Goal: Information Seeking & Learning: Learn about a topic

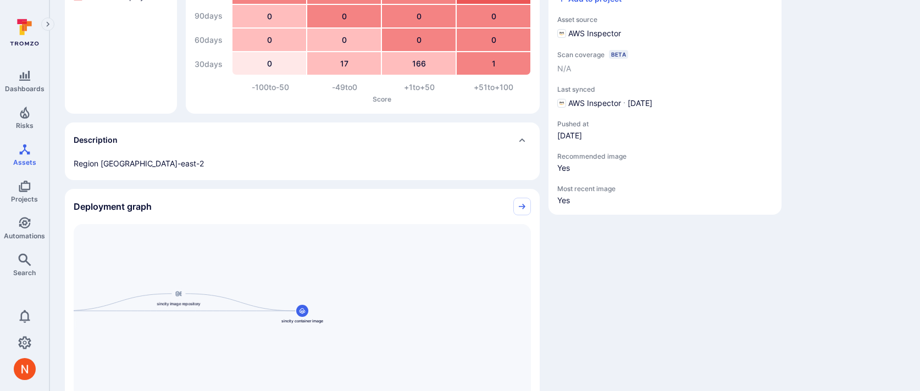
scroll to position [64, 0]
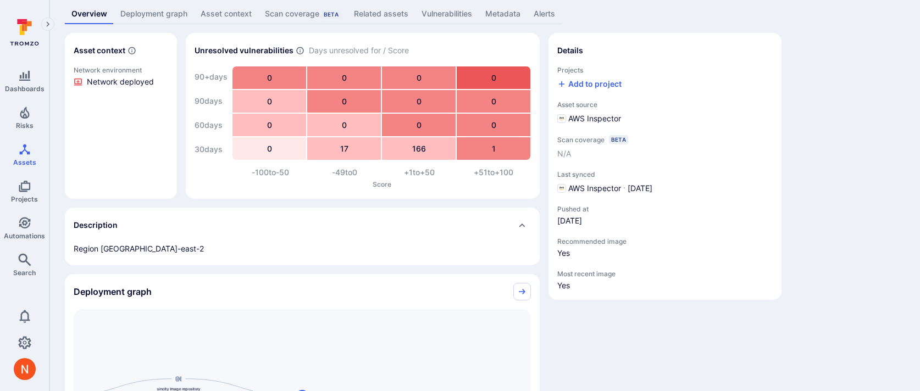
click at [152, 14] on link "Deployment graph" at bounding box center [154, 14] width 80 height 20
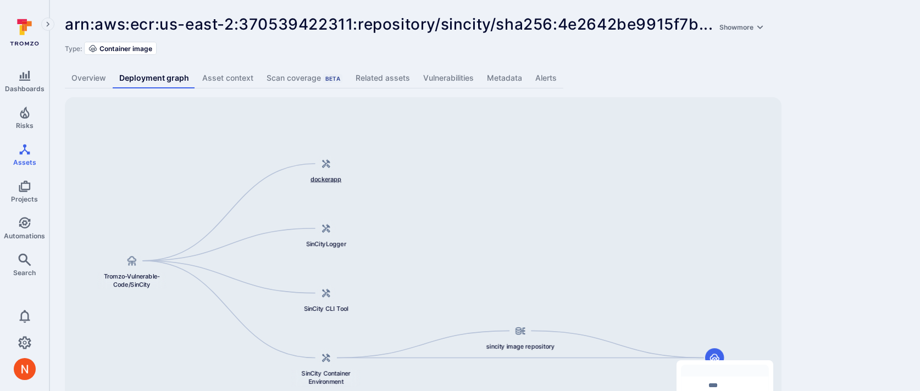
click at [330, 181] on span "dockerapp" at bounding box center [326, 179] width 31 height 9
click at [18, 148] on icon "Assets" at bounding box center [24, 149] width 13 height 13
click at [327, 174] on div "dockerapp" at bounding box center [329, 169] width 68 height 29
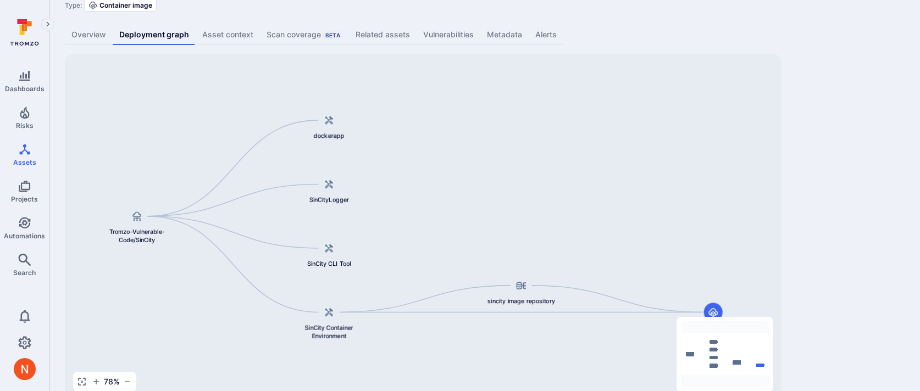
scroll to position [68, 0]
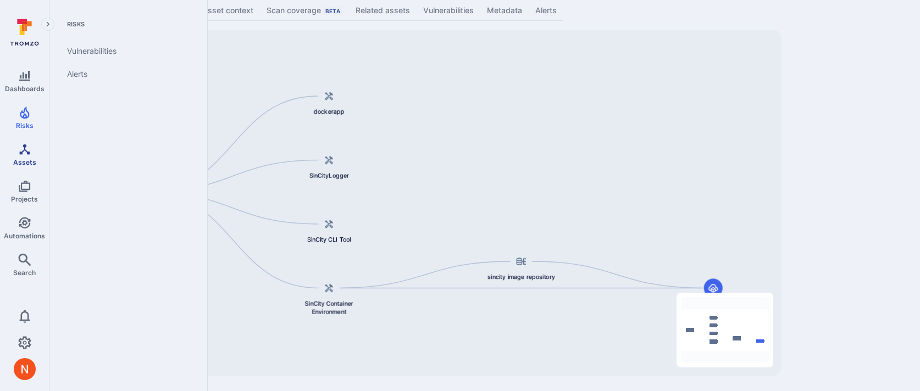
click at [26, 156] on link "Assets" at bounding box center [24, 155] width 49 height 32
click at [31, 162] on span "Assets" at bounding box center [24, 162] width 23 height 8
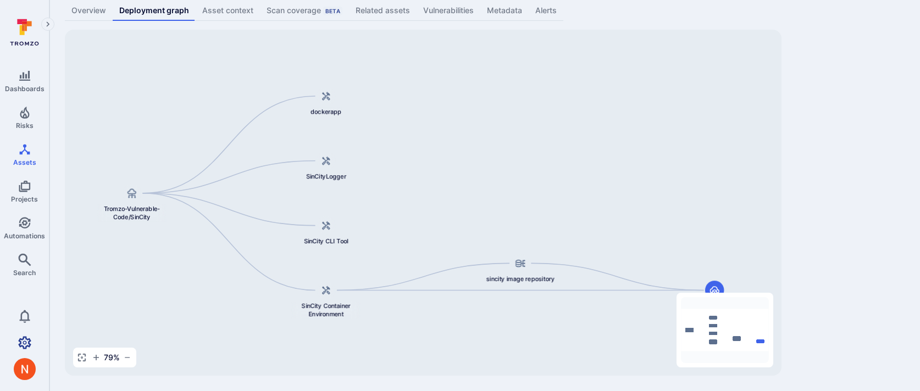
click at [27, 339] on icon "Settings" at bounding box center [24, 342] width 13 height 13
click at [848, 140] on div "arn:aws:ecr:us-east-2:370539422311:repository/sincity/sha256:4e2642be9915f7b ..…" at bounding box center [484, 161] width 871 height 459
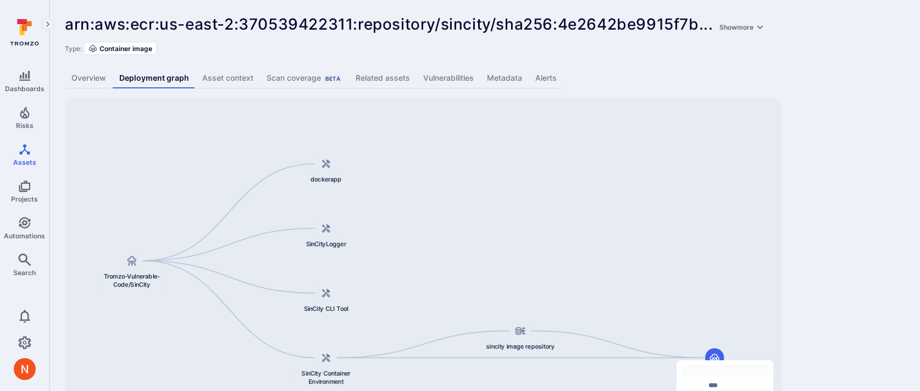
click at [81, 71] on link "Overview" at bounding box center [89, 78] width 48 height 20
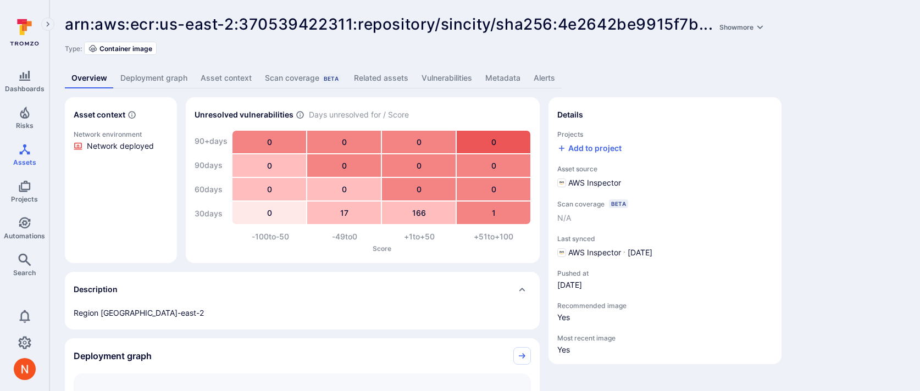
click at [151, 84] on link "Deployment graph" at bounding box center [154, 78] width 80 height 20
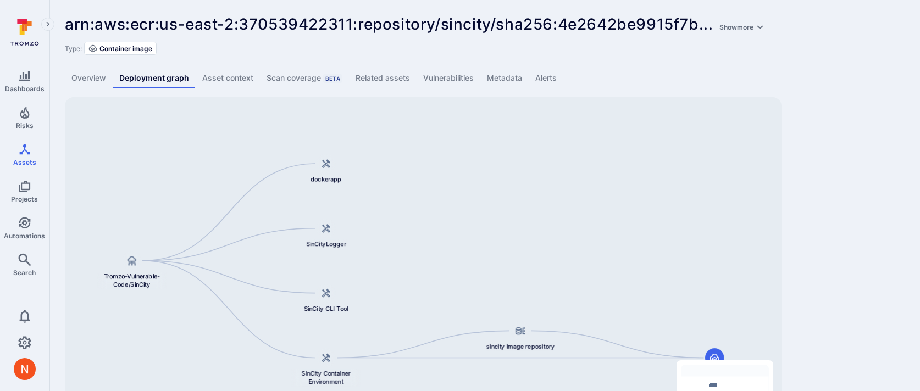
click at [129, 291] on div "sincity container image sincity image repository dockerapp Tromzo-Vulnerable-Co…" at bounding box center [423, 270] width 717 height 346
click at [130, 286] on span "Tromzo-Vulnerable-Code/SinCity" at bounding box center [131, 280] width 69 height 17
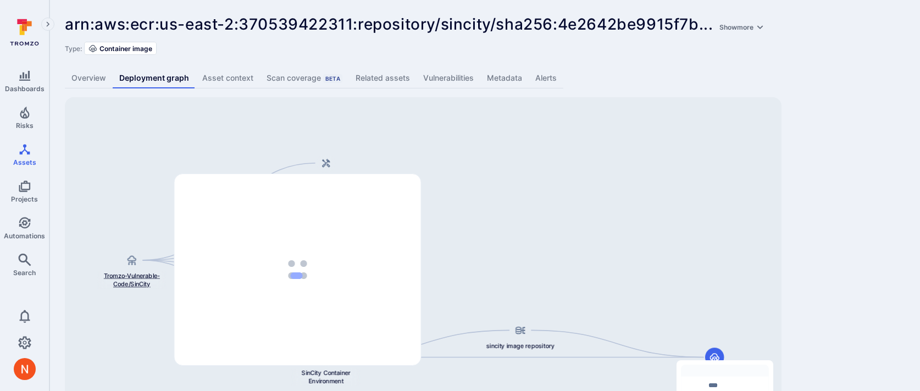
click at [142, 276] on span "Tromzo-Vulnerable-Code/SinCity" at bounding box center [131, 280] width 69 height 17
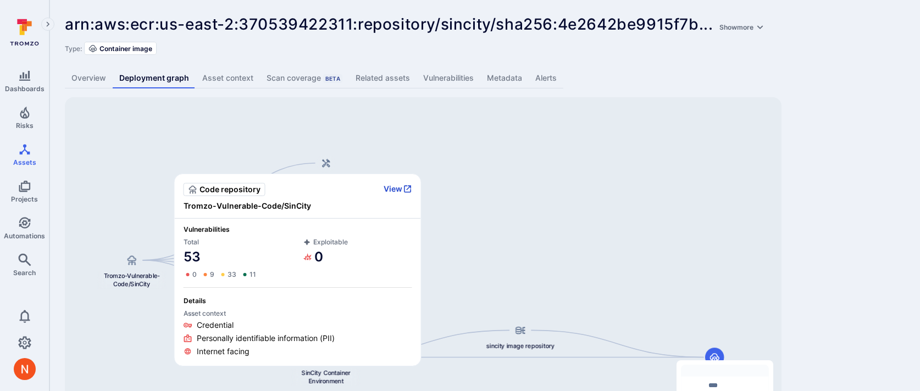
click at [394, 185] on button "View" at bounding box center [398, 189] width 29 height 10
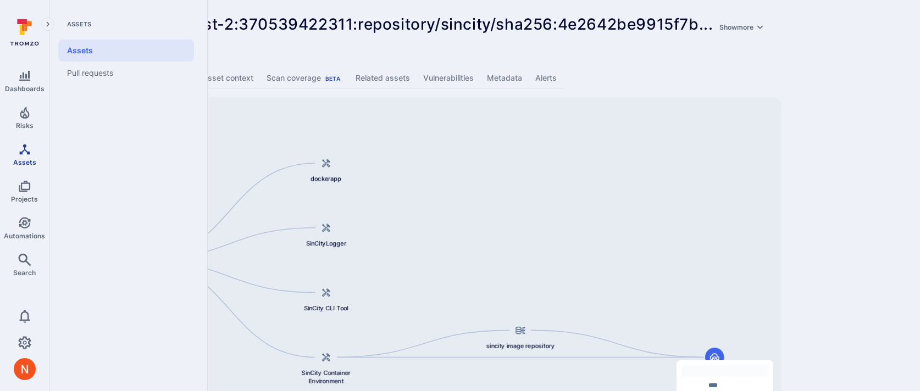
click at [14, 156] on link "Assets" at bounding box center [24, 155] width 49 height 32
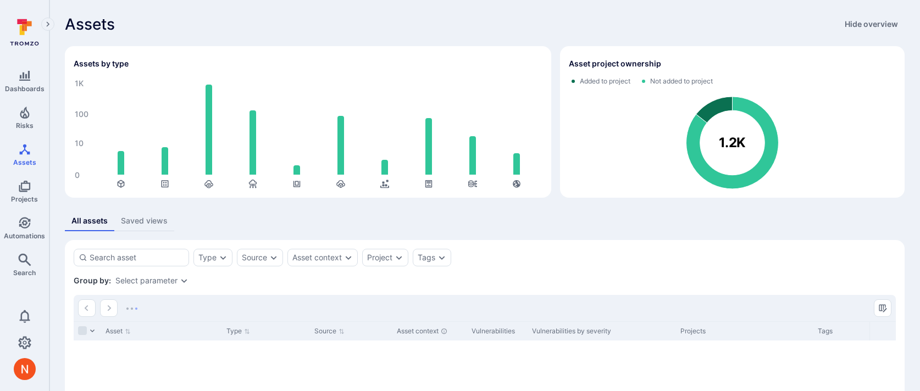
click at [176, 283] on div "Select parameter" at bounding box center [151, 281] width 73 height 9
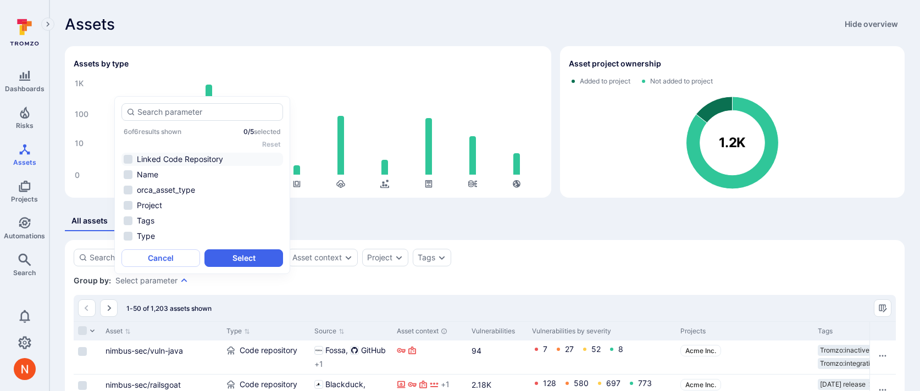
click at [202, 164] on li "Linked Code Repository" at bounding box center [202, 159] width 162 height 13
click at [232, 258] on button "Select" at bounding box center [243, 259] width 79 height 18
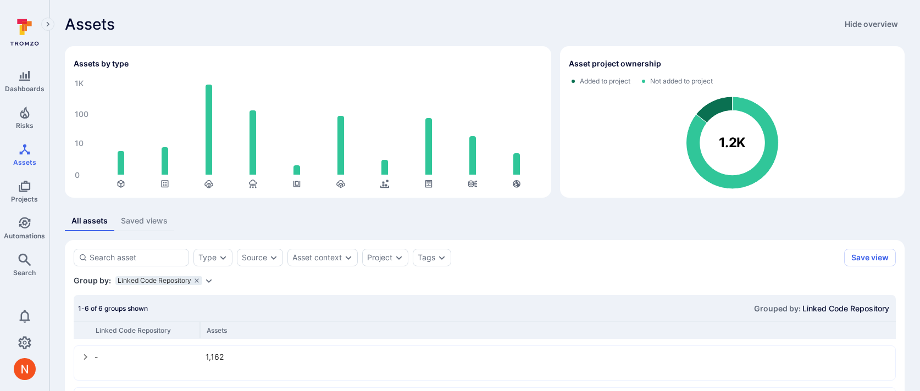
scroll to position [222, 0]
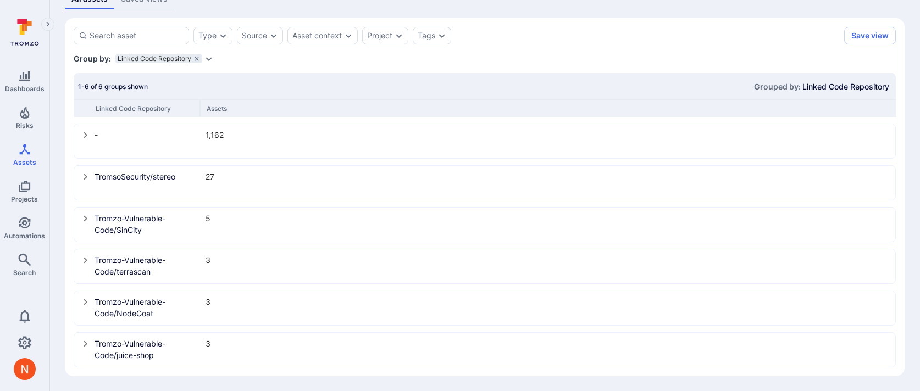
click at [82, 214] on icon "select group" at bounding box center [85, 218] width 9 height 9
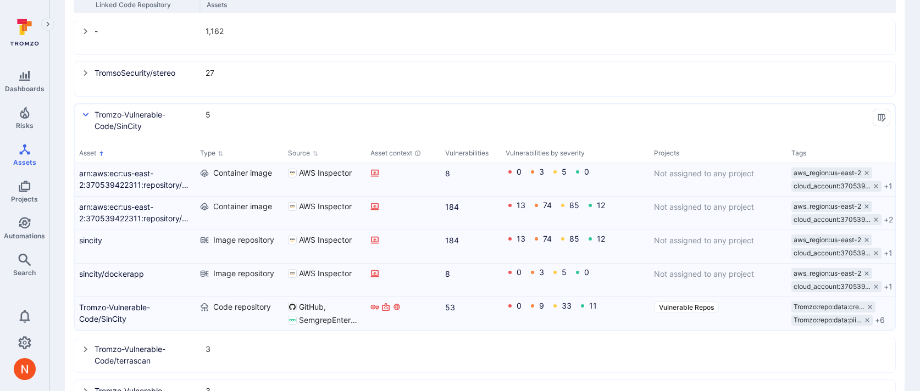
scroll to position [324, 0]
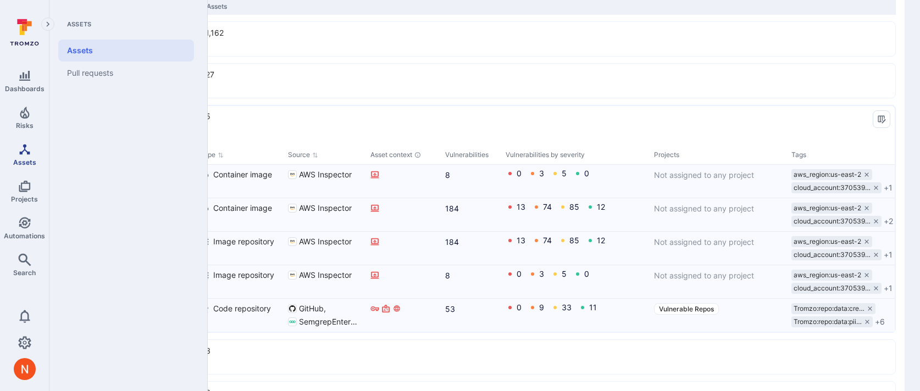
click at [23, 150] on icon "Assets" at bounding box center [24, 149] width 10 height 10
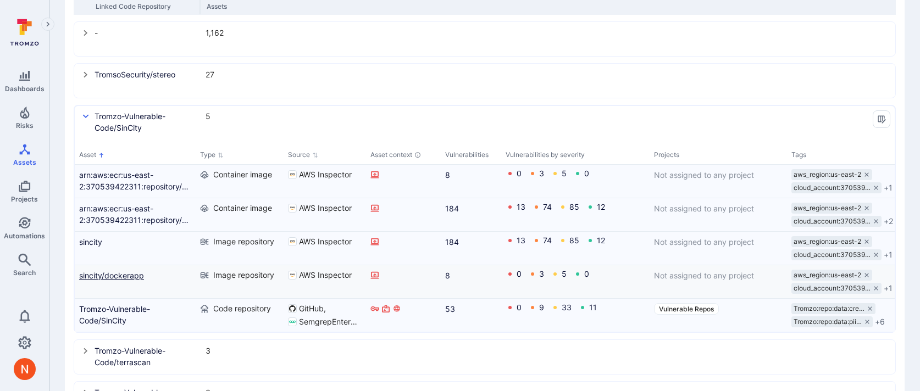
click at [105, 276] on link "sincity/dockerapp" at bounding box center [135, 276] width 112 height 12
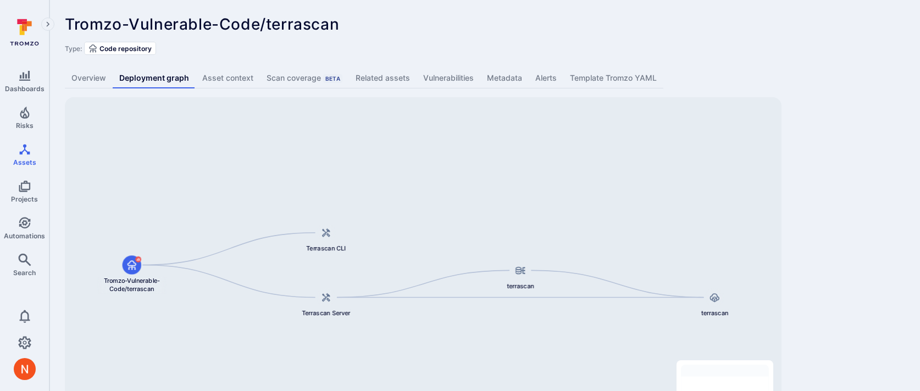
scroll to position [68, 0]
